Goal: Information Seeking & Learning: Learn about a topic

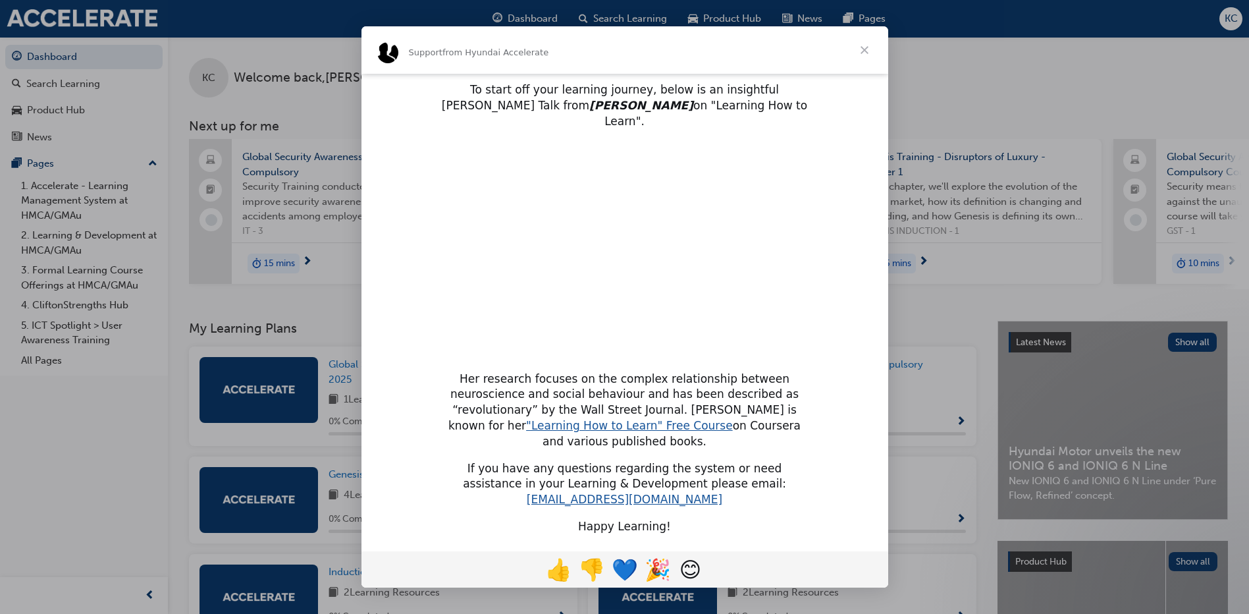
scroll to position [85, 0]
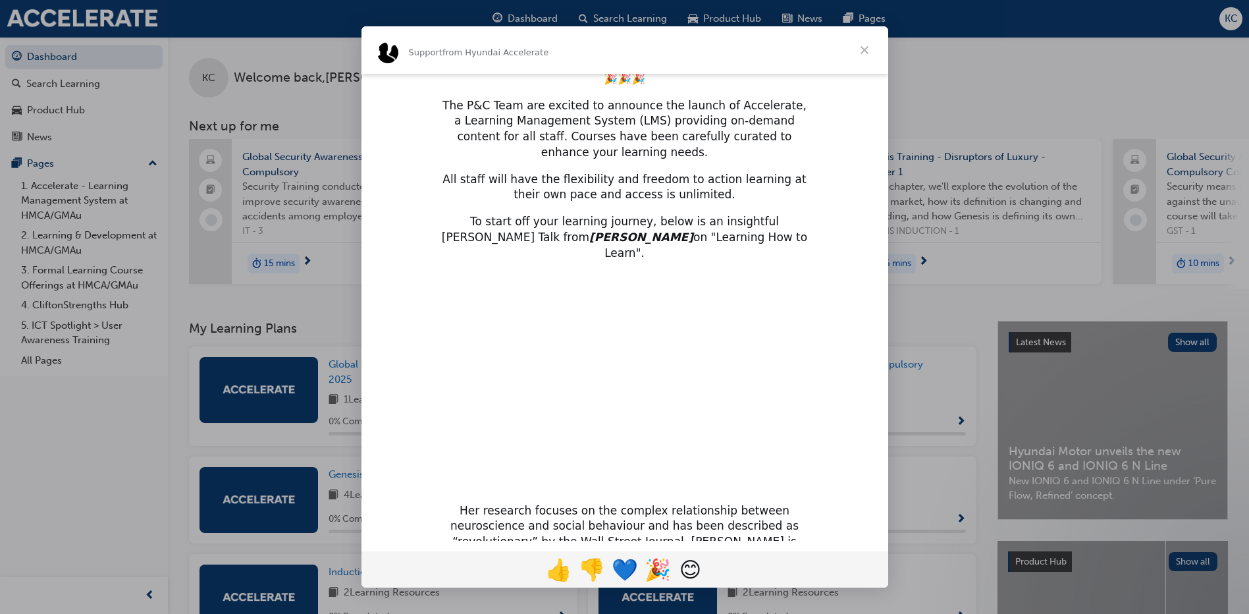
click at [863, 51] on span "Close" at bounding box center [864, 49] width 47 height 47
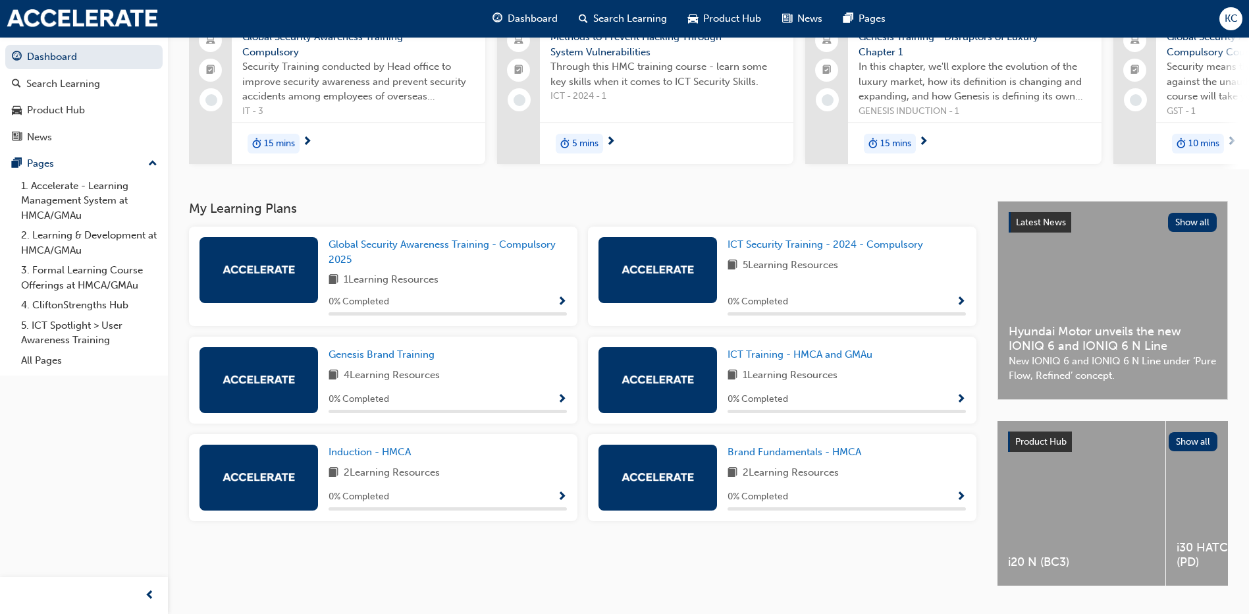
scroll to position [132, 0]
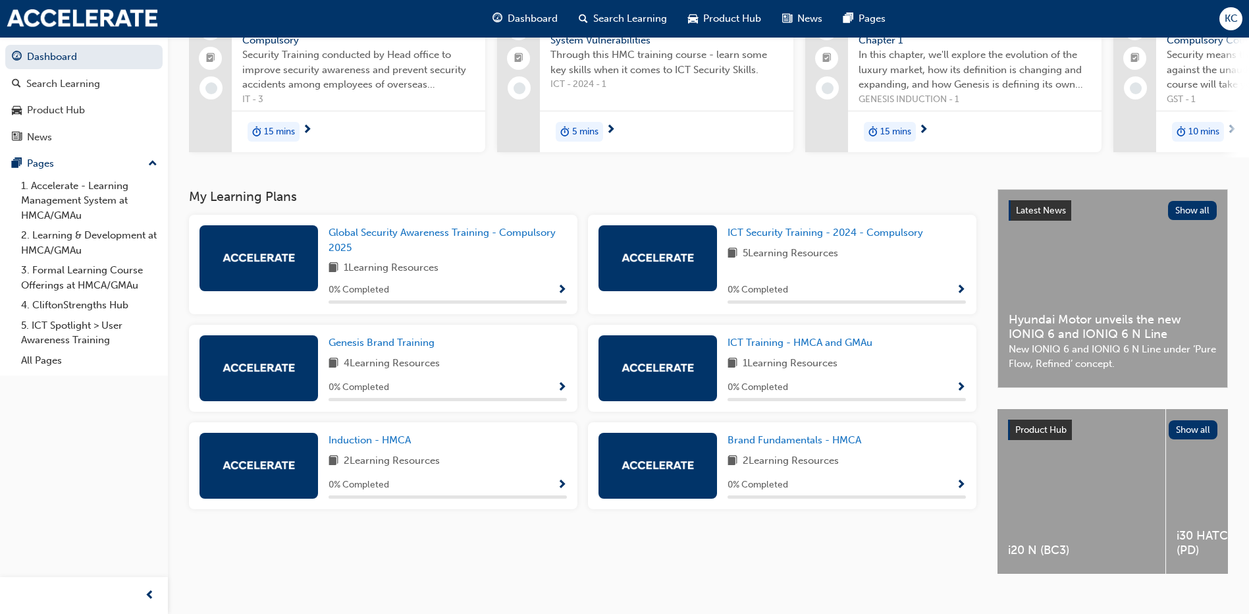
click at [555, 294] on div "0 % Completed" at bounding box center [448, 290] width 238 height 16
click at [564, 296] on span "Show Progress" at bounding box center [562, 290] width 10 height 12
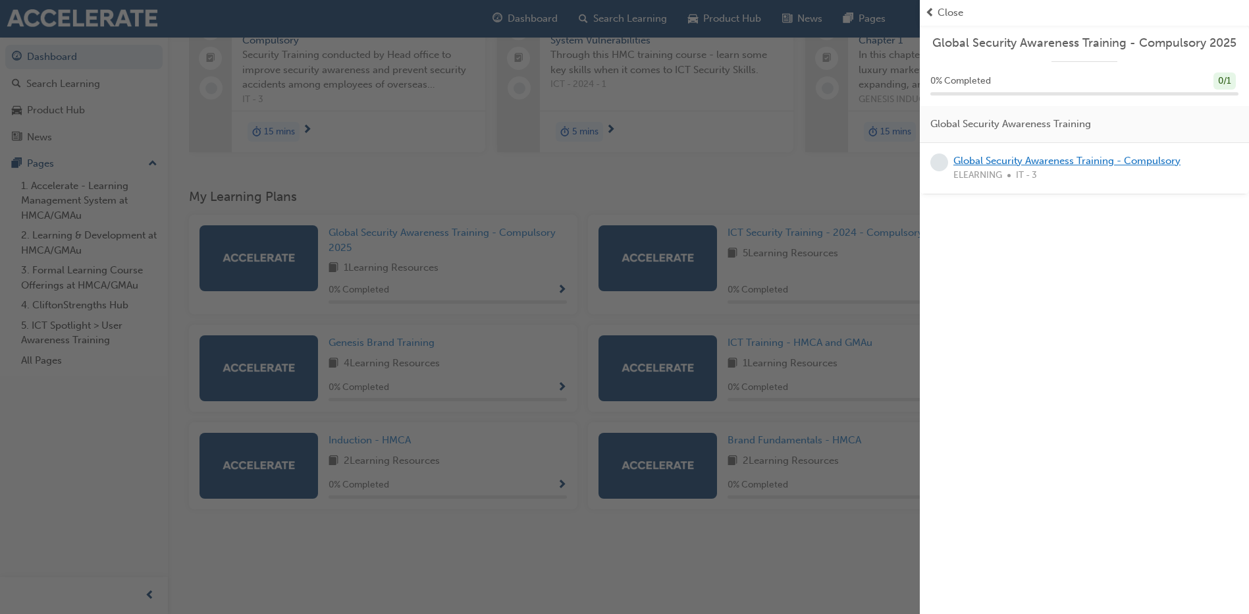
click at [1103, 162] on link "Global Security Awareness Training - Compulsory" at bounding box center [1066, 161] width 227 height 12
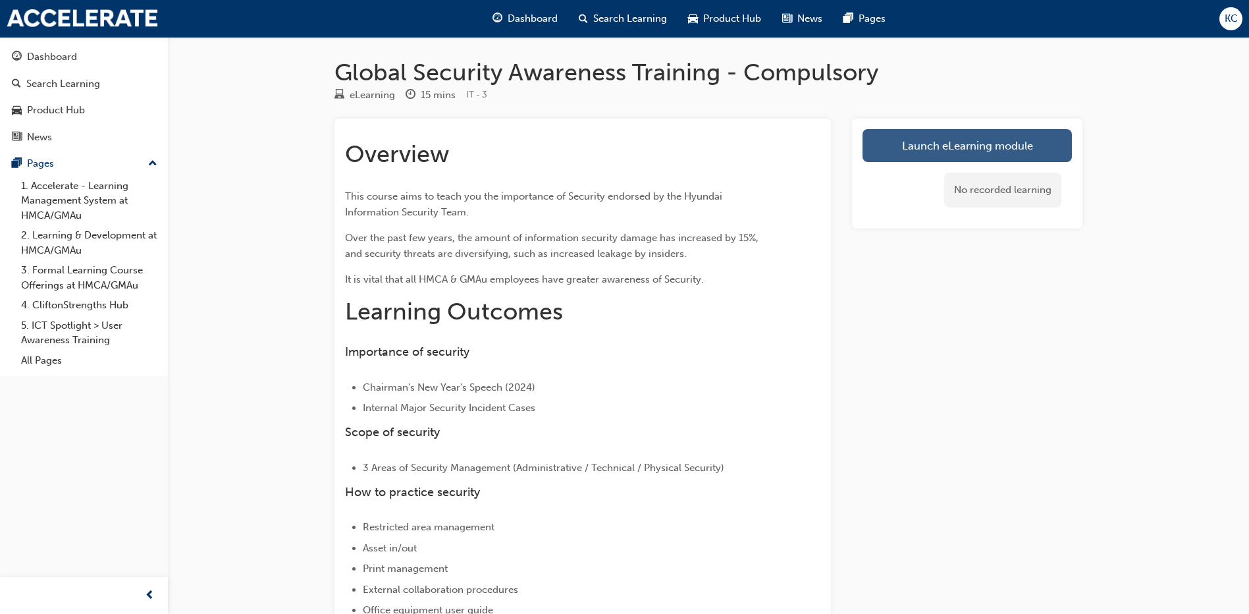
click at [904, 143] on link "Launch eLearning module" at bounding box center [967, 145] width 209 height 33
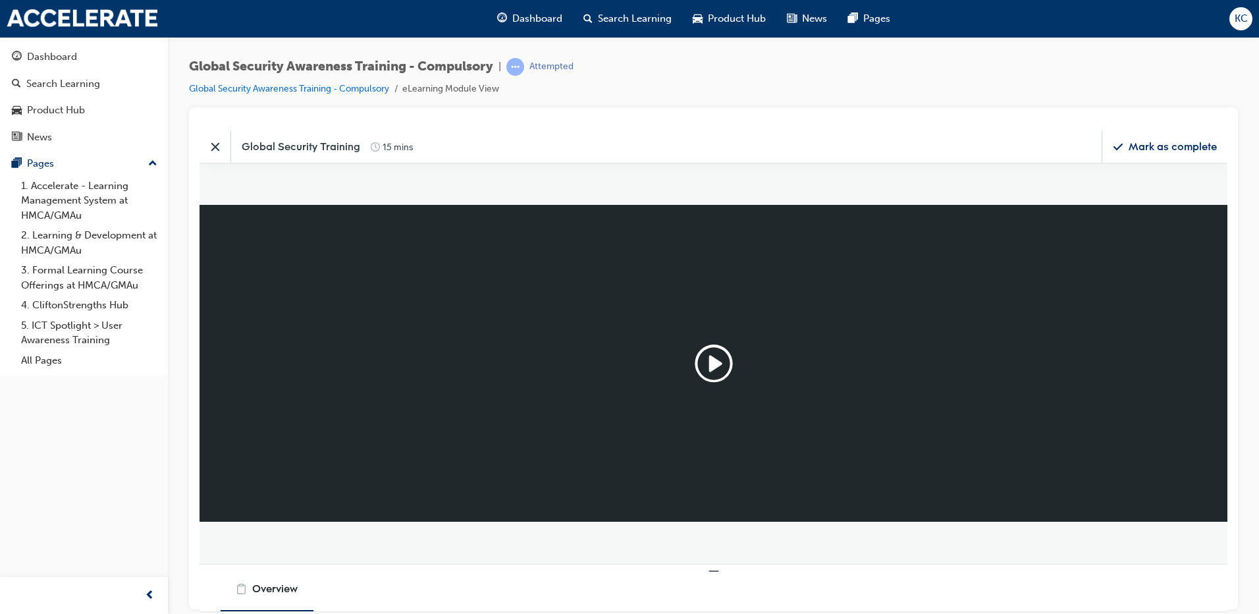
scroll to position [337, 1048]
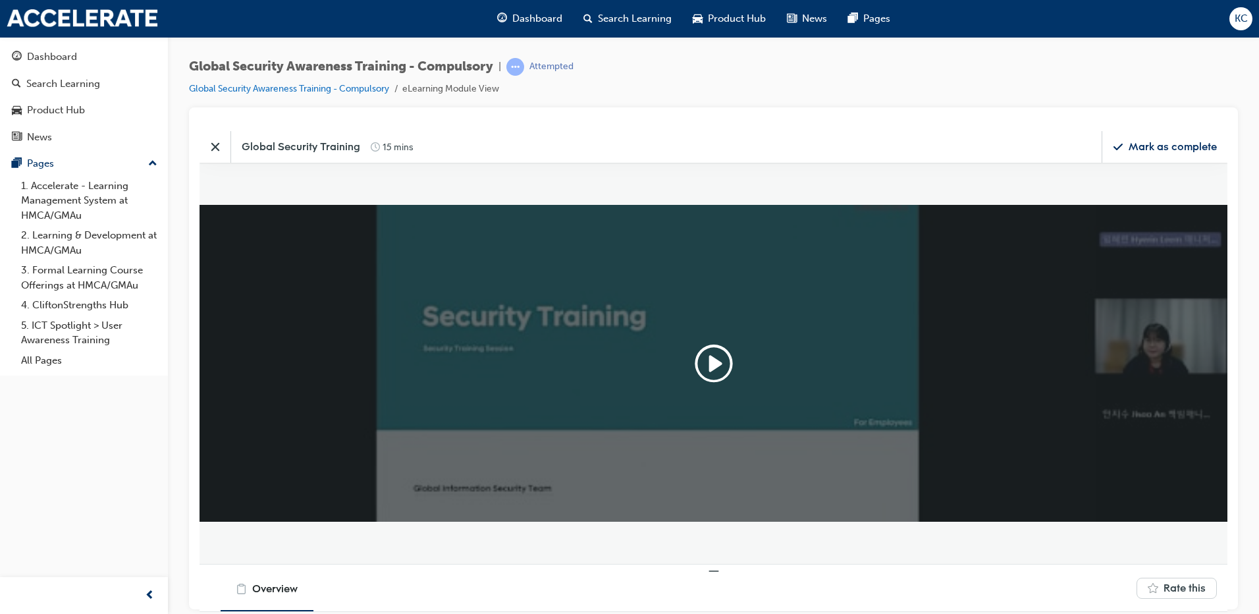
click at [828, 128] on div at bounding box center [713, 124] width 1028 height 13
